Goal: Information Seeking & Learning: Find specific fact

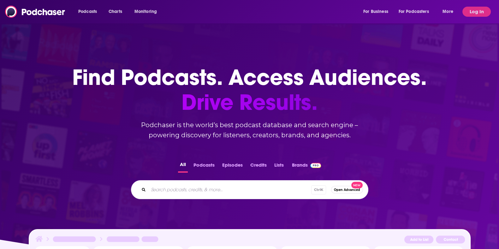
click at [209, 189] on input "Search podcasts, credits, & more..." at bounding box center [229, 190] width 163 height 10
type input "Upstream"
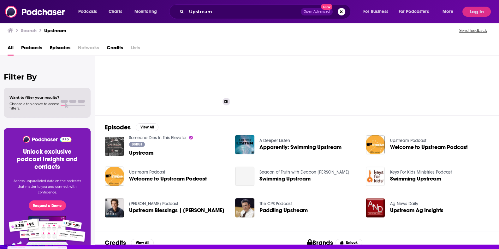
scroll to position [19, 0]
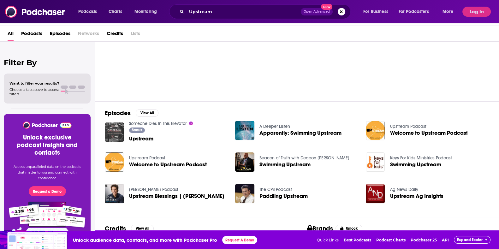
click at [145, 162] on span "Welcome to Upstream Podcast" at bounding box center [168, 164] width 78 height 5
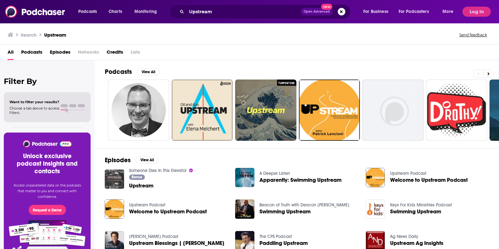
click at [169, 170] on link "Someone Dies In This Elevator" at bounding box center [157, 170] width 57 height 5
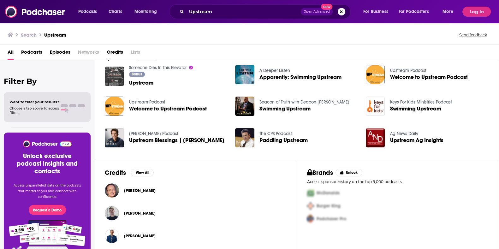
scroll to position [107, 0]
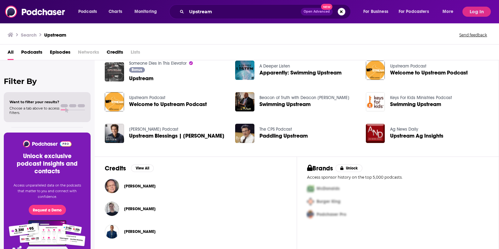
click at [189, 105] on span "Welcome to Upstream Podcast" at bounding box center [168, 104] width 78 height 5
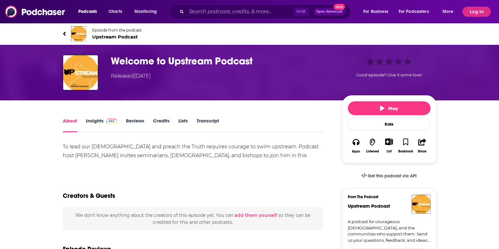
click at [97, 121] on link "Insights" at bounding box center [101, 125] width 31 height 15
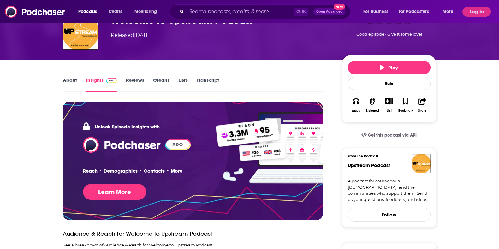
scroll to position [39, 0]
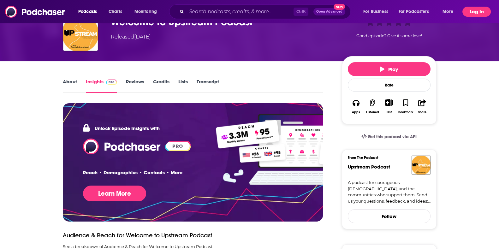
click at [473, 10] on button "Log In" at bounding box center [477, 12] width 28 height 10
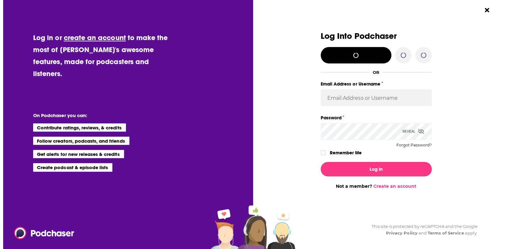
scroll to position [0, 0]
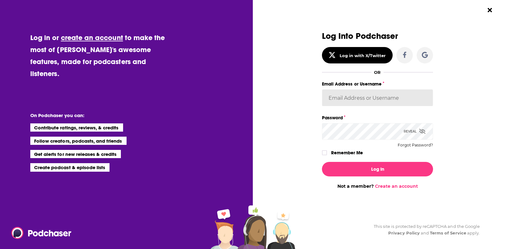
click at [382, 99] on input "Email Address or Username" at bounding box center [377, 97] width 111 height 17
type input "[EMAIL_ADDRESS][DOMAIN_NAME]"
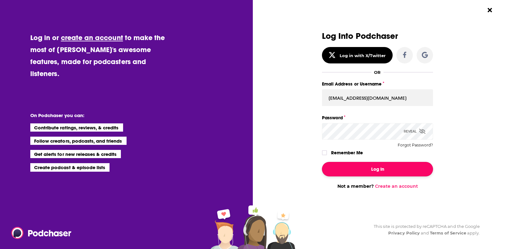
click at [385, 168] on button "Log In" at bounding box center [377, 169] width 111 height 15
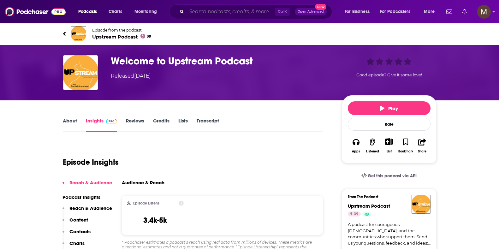
drag, startPoint x: 216, startPoint y: 9, endPoint x: 232, endPoint y: 12, distance: 16.2
click at [216, 9] on input "Search podcasts, credits, & more..." at bounding box center [231, 12] width 88 height 10
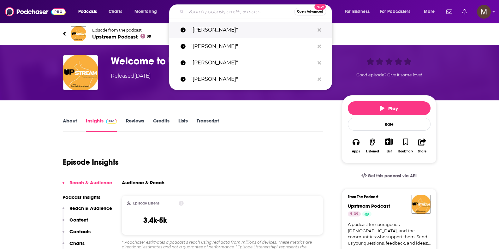
paste input "Hoosier Ag [DATE] Podcast Network"
type input "Hoosier Ag [DATE] Podcast Network"
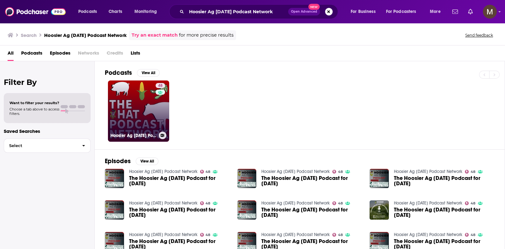
click at [128, 106] on link "48 Hoosier Ag [DATE] Podcast Network" at bounding box center [138, 111] width 61 height 61
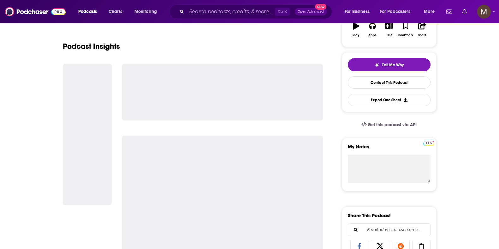
scroll to position [39, 0]
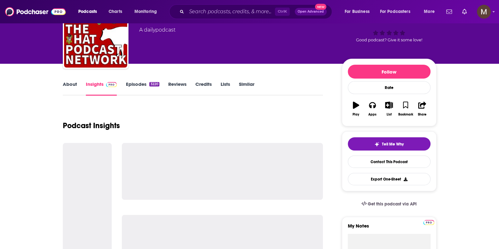
click at [73, 84] on link "About" at bounding box center [70, 88] width 14 height 15
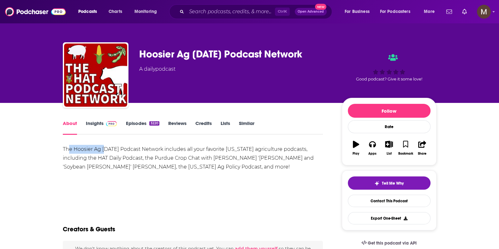
drag, startPoint x: 68, startPoint y: 146, endPoint x: 104, endPoint y: 153, distance: 36.9
click at [104, 153] on div "The Hoosier Ag [DATE] Podcast Network includes all your favorite [US_STATE] agr…" at bounding box center [193, 158] width 261 height 27
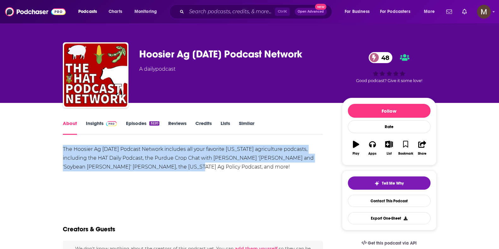
drag, startPoint x: 160, startPoint y: 165, endPoint x: 49, endPoint y: 149, distance: 111.7
copy div "The Hoosier Ag [DATE] Podcast Network includes all your favorite [US_STATE] agr…"
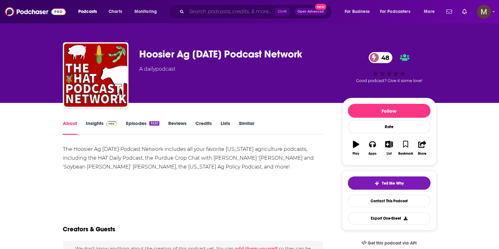
click at [210, 11] on input "Search podcasts, credits, & more..." at bounding box center [231, 12] width 88 height 10
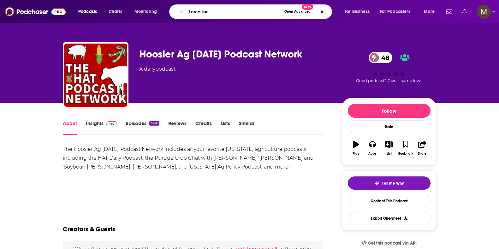
type input "Investors"
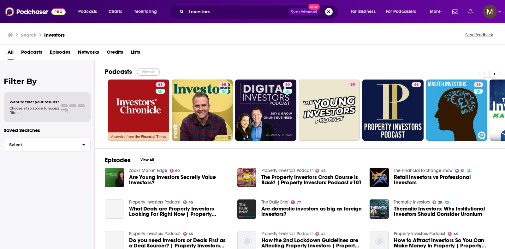
click at [147, 71] on button "View All" at bounding box center [148, 72] width 23 height 8
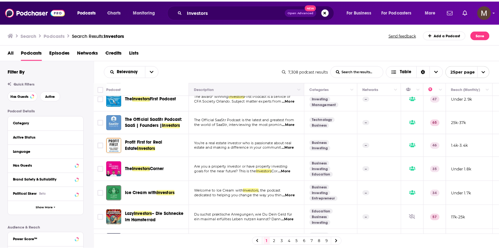
scroll to position [461, 0]
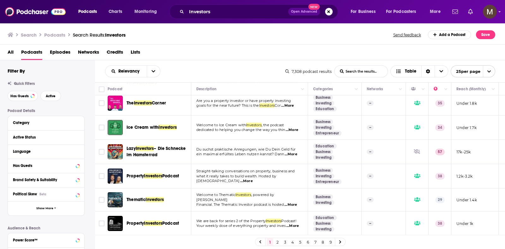
click at [238, 5] on div "Investors Open Advanced New" at bounding box center [253, 11] width 169 height 15
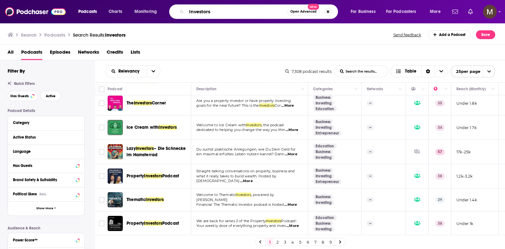
click at [223, 15] on input "Investors" at bounding box center [237, 12] width 101 height 10
type input "I"
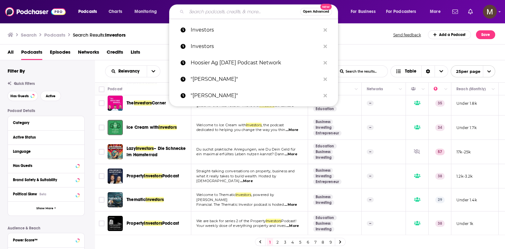
paste input "OGV Energy Newsbytes"
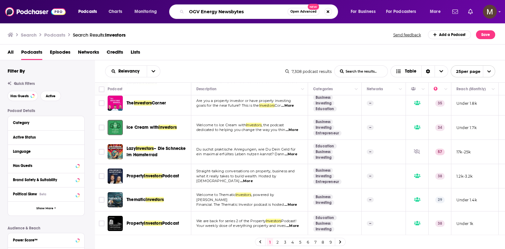
type input "OGV Energy Newsbytes"
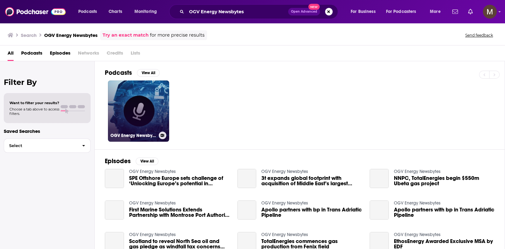
click at [135, 100] on link "OGV Energy Newsbytes" at bounding box center [138, 111] width 61 height 61
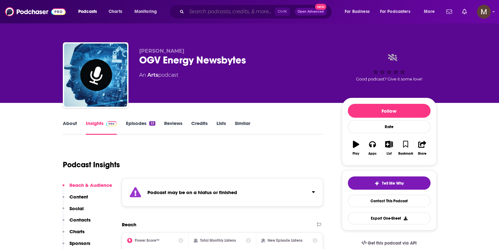
click at [223, 11] on input "Search podcasts, credits, & more..." at bounding box center [231, 12] width 88 height 10
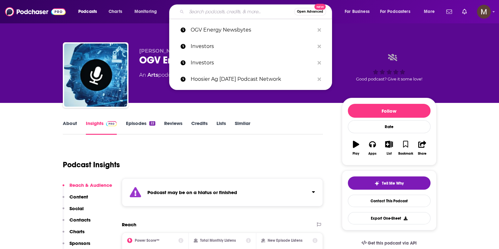
paste input "The Human Connection Podcast"
type input "The Human Connection Podcast"
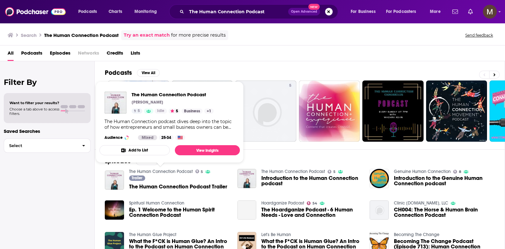
click at [174, 172] on link "The Human Connection Podcast" at bounding box center [161, 171] width 64 height 5
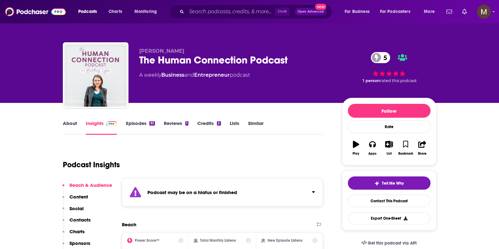
drag, startPoint x: 235, startPoint y: 5, endPoint x: 227, endPoint y: 12, distance: 10.1
click at [235, 6] on div "Ctrl K Open Advanced New" at bounding box center [250, 11] width 163 height 15
click at [227, 12] on input "Search podcasts, credits, & more..." at bounding box center [231, 12] width 88 height 10
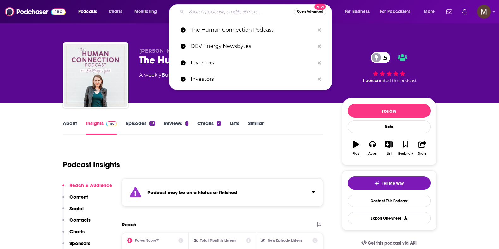
paste input "Squawk Pod"
type input "Squawk Pod"
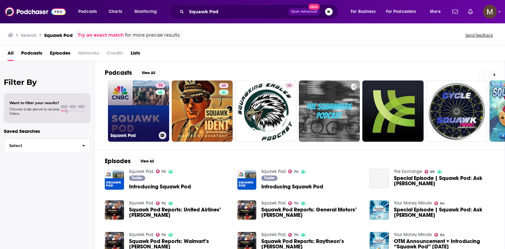
click at [140, 96] on link "70 Squawk Pod" at bounding box center [138, 111] width 61 height 61
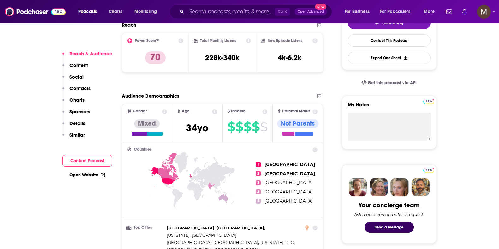
scroll to position [158, 0]
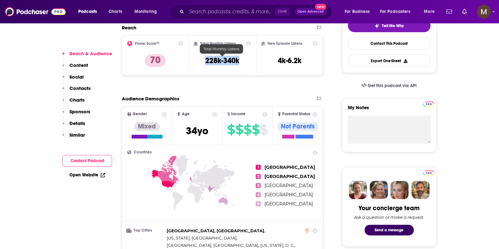
drag, startPoint x: 248, startPoint y: 58, endPoint x: 206, endPoint y: 60, distance: 41.4
click at [206, 60] on div "Total Monthly Listens 228k-340k" at bounding box center [222, 55] width 57 height 29
copy h3 "228k-340k"
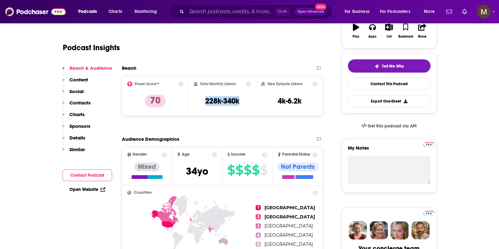
scroll to position [118, 0]
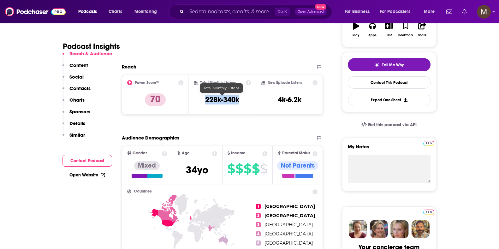
copy h3 "228k-340k"
